Goal: Check status: Check status

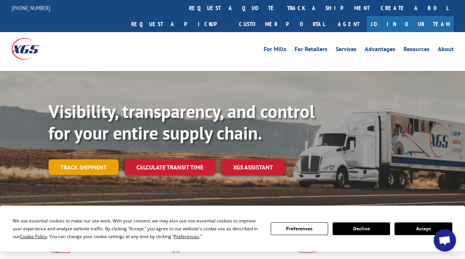
click at [88, 159] on link "Track shipment" at bounding box center [84, 167] width 70 height 16
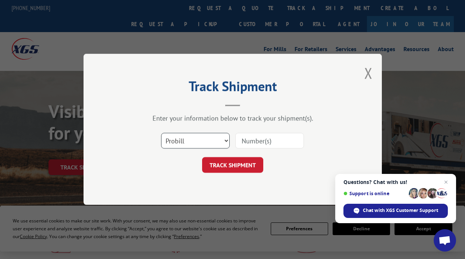
click at [216, 142] on select "Select category... Probill BOL PO" at bounding box center [195, 141] width 69 height 16
select select "bol"
click at [161, 133] on select "Select category... Probill BOL PO" at bounding box center [195, 141] width 69 height 16
click at [256, 143] on input at bounding box center [269, 141] width 69 height 16
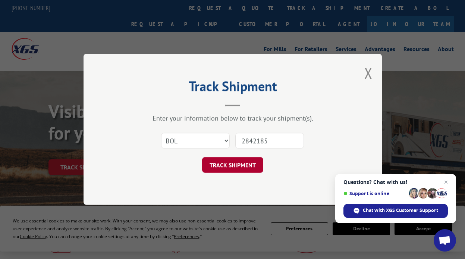
type input "2842185"
click at [246, 166] on button "TRACK SHIPMENT" at bounding box center [232, 165] width 61 height 16
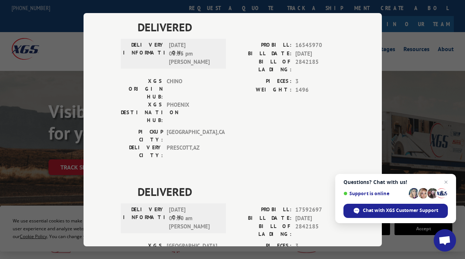
scroll to position [98, 0]
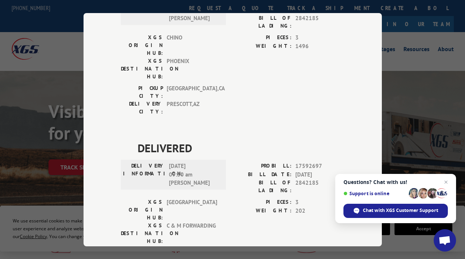
click at [255, 234] on div "Track Shipment DELIVERED DELIVERY INFORMATION: [DATE] 03:35 pm [PERSON_NAME]: 1…" at bounding box center [233, 129] width 299 height 233
